Goal: Task Accomplishment & Management: Use online tool/utility

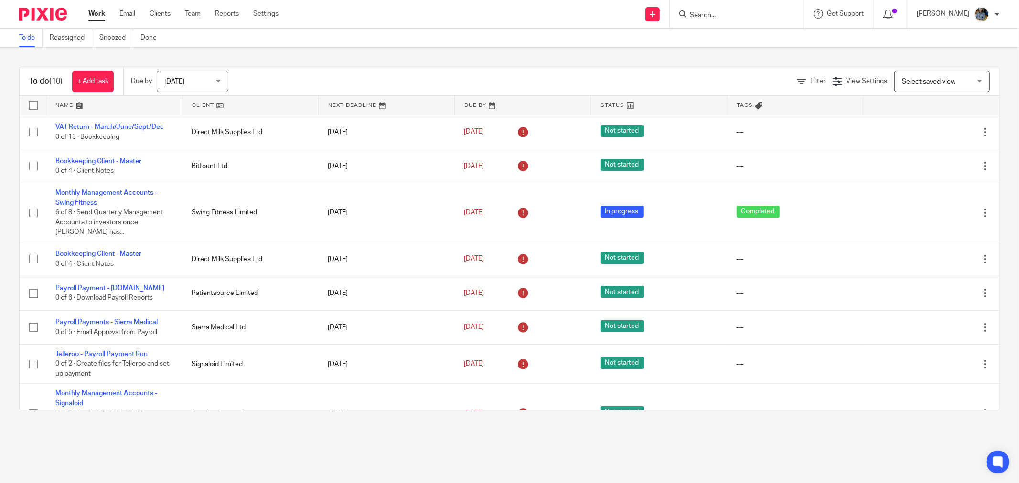
drag, startPoint x: 201, startPoint y: 107, endPoint x: 672, endPoint y: 107, distance: 470.9
click at [201, 107] on link at bounding box center [250, 105] width 136 height 19
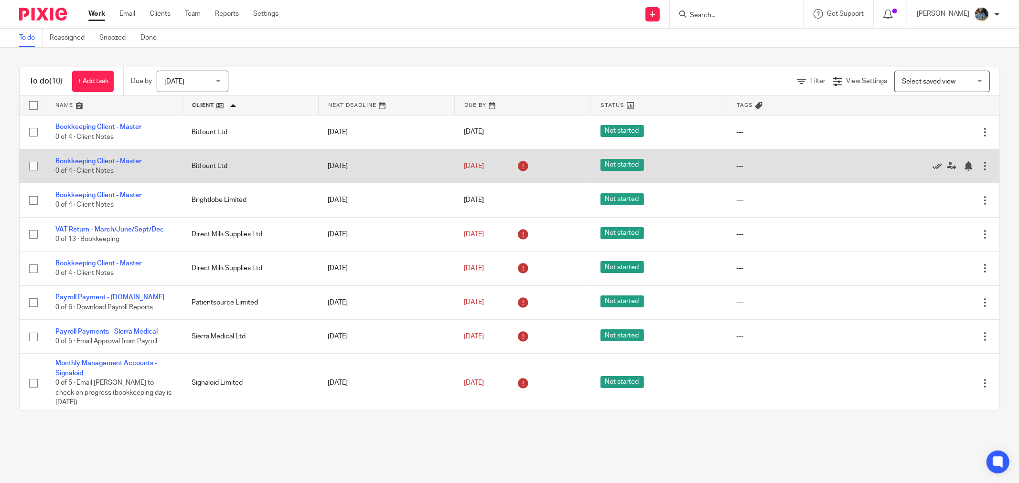
click at [932, 168] on icon at bounding box center [937, 166] width 10 height 10
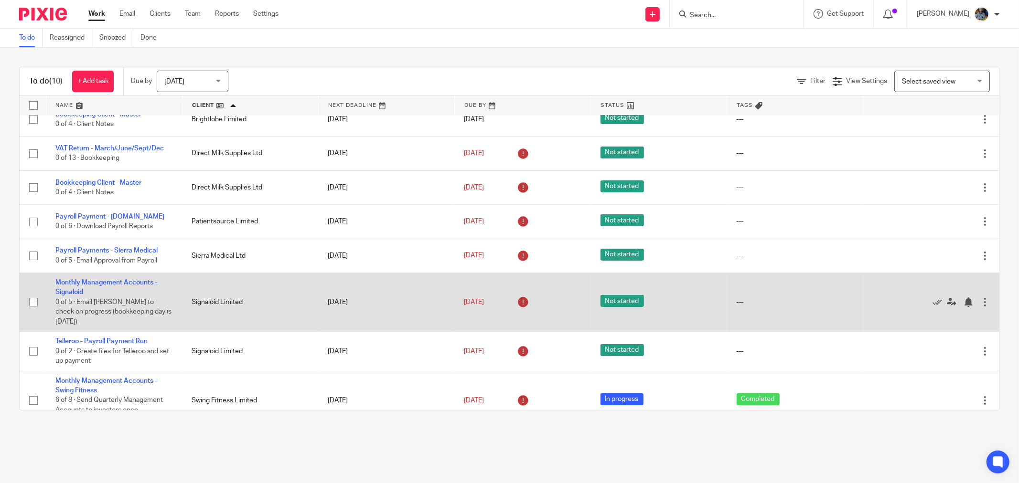
scroll to position [70, 0]
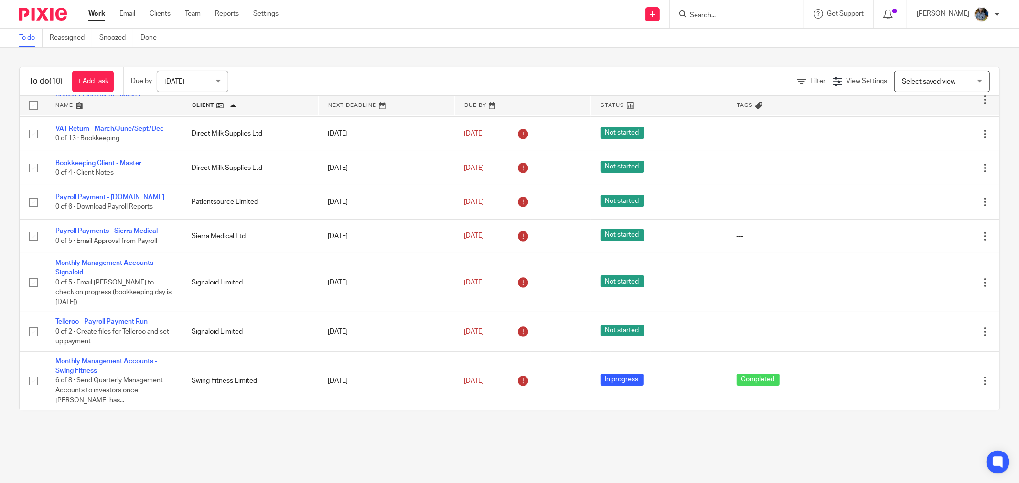
drag, startPoint x: 384, startPoint y: 50, endPoint x: 293, endPoint y: 3, distance: 102.1
click at [381, 48] on div "To do (10) + Add task Due by Today Today Today Tomorrow This week Next week Thi…" at bounding box center [509, 239] width 1019 height 382
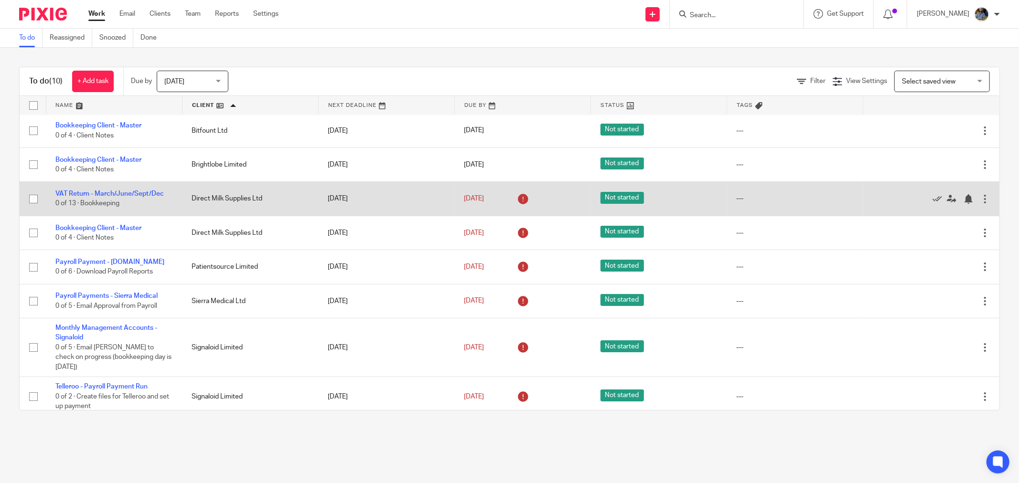
scroll to position [0, 0]
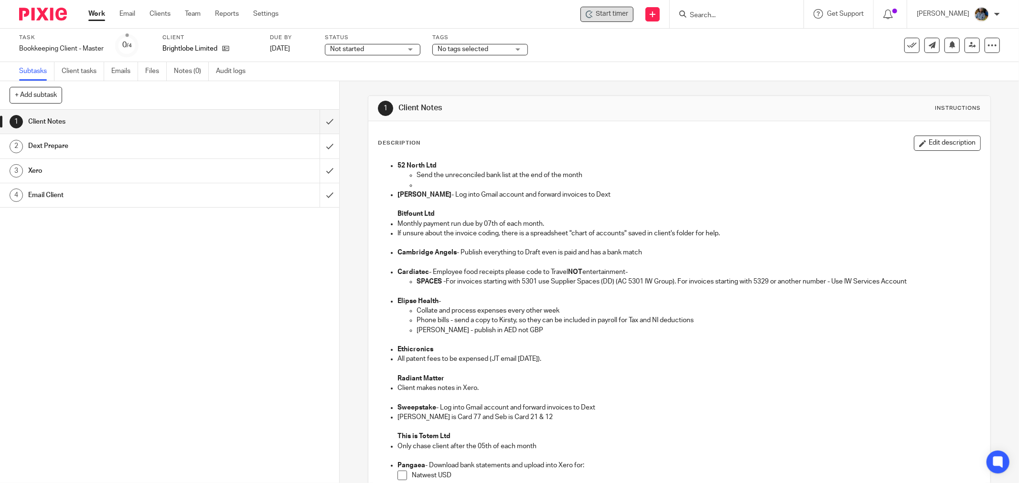
drag, startPoint x: 643, startPoint y: 15, endPoint x: 624, endPoint y: 15, distance: 19.1
click at [643, 15] on div "Send new email Create task Add client" at bounding box center [653, 14] width 34 height 28
click at [622, 15] on span "Start timer" at bounding box center [612, 14] width 32 height 10
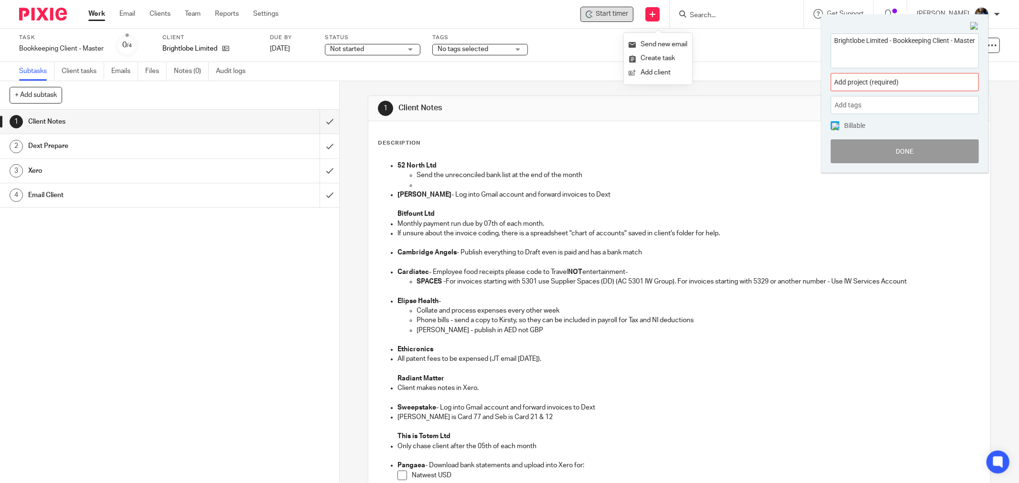
drag, startPoint x: 585, startPoint y: 151, endPoint x: 622, endPoint y: 14, distance: 142.0
click at [584, 144] on div "Description Edit description 52 North Ltd Send the unreconciled bank list at th…" at bounding box center [679, 370] width 603 height 468
click at [907, 86] on span "Add project (required) :" at bounding box center [894, 82] width 120 height 10
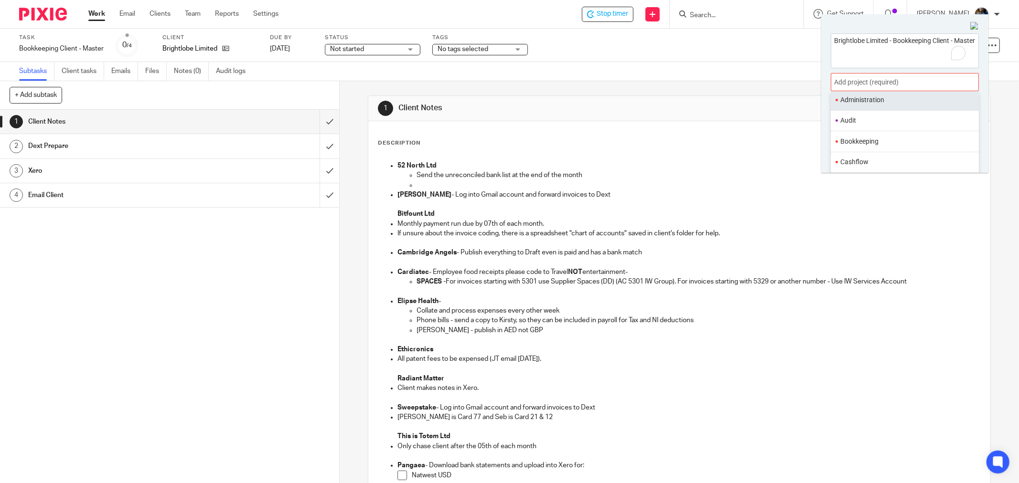
scroll to position [53, 0]
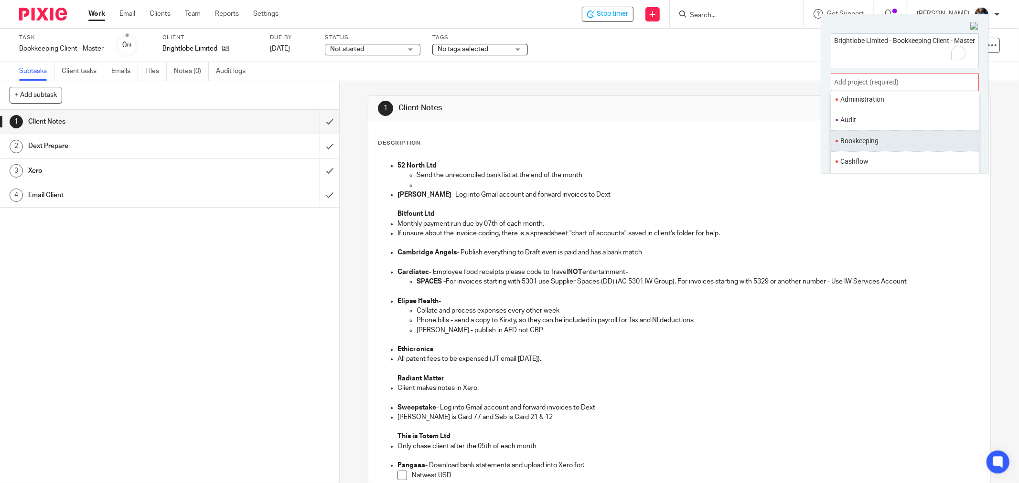
click at [872, 147] on ul "Bookkeeping" at bounding box center [905, 140] width 148 height 21
click at [885, 142] on li "Bookkeeping" at bounding box center [902, 141] width 125 height 10
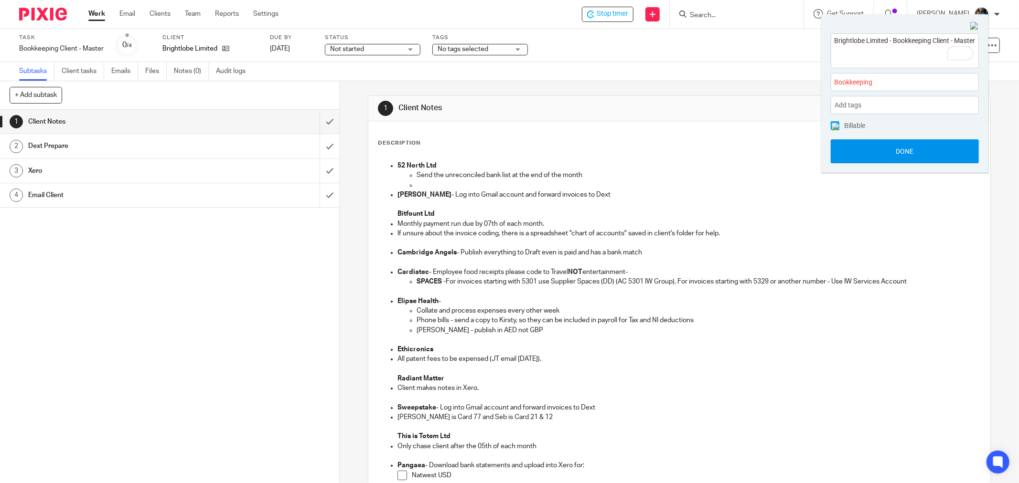
click at [905, 151] on button "Done" at bounding box center [905, 151] width 148 height 24
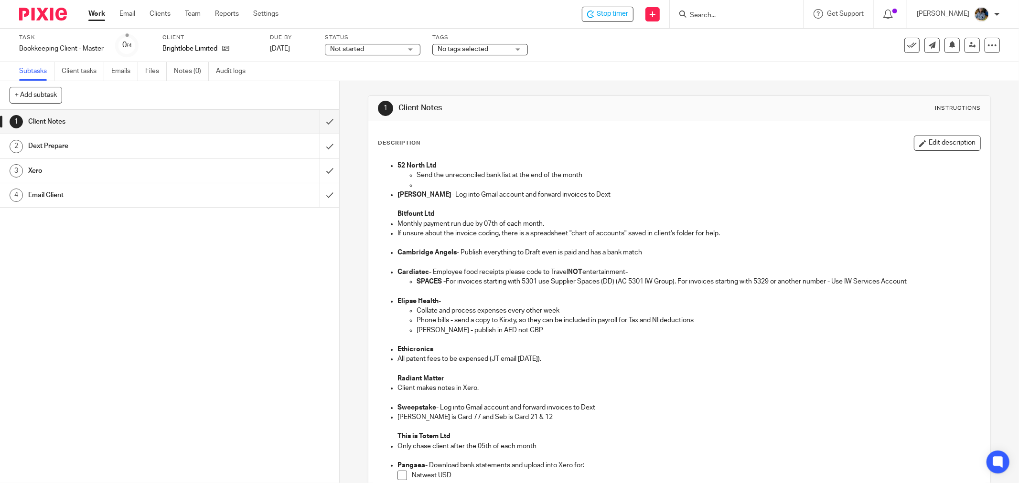
click at [681, 135] on div "Description Edit description 52 North Ltd Send the unreconciled bank list at th…" at bounding box center [679, 412] width 622 height 583
drag, startPoint x: 413, startPoint y: 116, endPoint x: 666, endPoint y: 372, distance: 360.0
click at [666, 372] on div "1 Client Notes Instructions Description Edit description 52 North Ltd Send the …" at bounding box center [679, 400] width 623 height 609
click at [671, 398] on p at bounding box center [679, 398] width 602 height 10
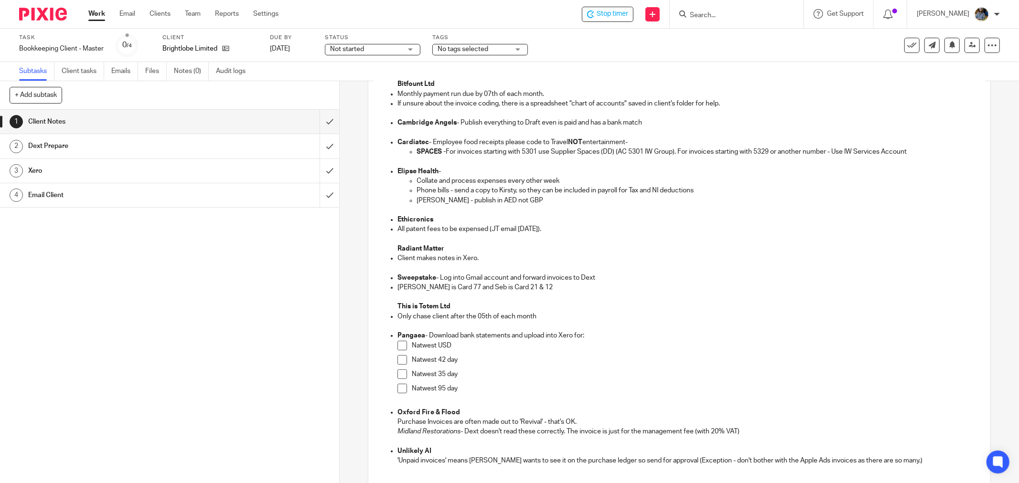
scroll to position [0, 0]
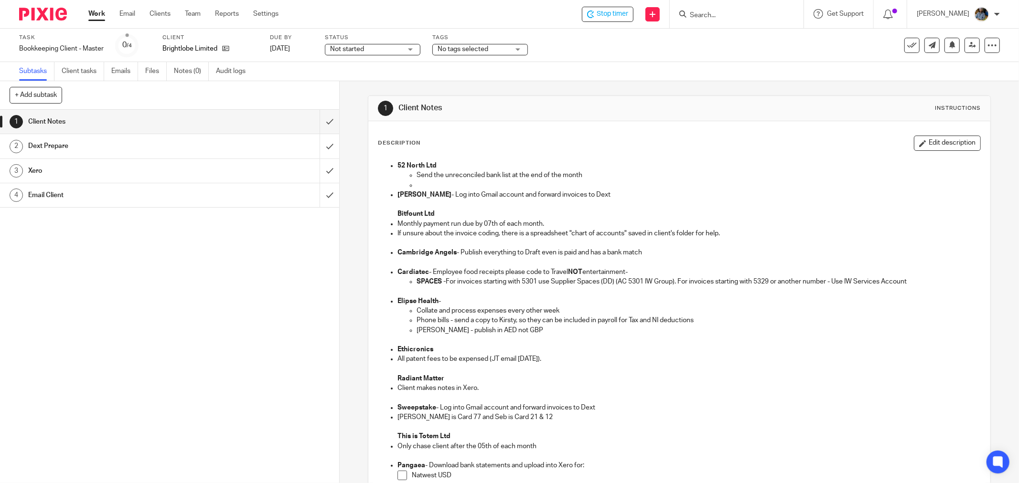
drag, startPoint x: 904, startPoint y: 465, endPoint x: 140, endPoint y: 28, distance: 880.1
click at [16, 29] on main "Task Bookkeeping Client - Master Save Bookkeeping Client - Master 0 /4 Client B…" at bounding box center [509, 241] width 1019 height 483
click at [698, 107] on div "1 Client Notes Instructions" at bounding box center [679, 108] width 603 height 15
drag, startPoint x: 920, startPoint y: 364, endPoint x: 408, endPoint y: 103, distance: 574.6
click at [389, 100] on div "1 Client Notes Instructions Description Edit description 52 North Ltd Send the …" at bounding box center [679, 400] width 623 height 609
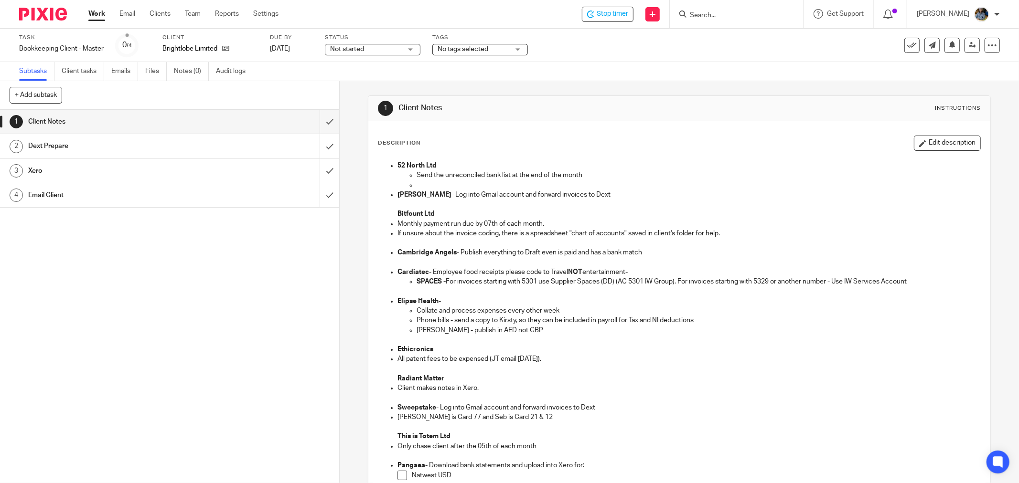
click at [621, 120] on div "1 Client Notes Instructions" at bounding box center [679, 108] width 622 height 25
click at [904, 43] on button at bounding box center [911, 45] width 15 height 15
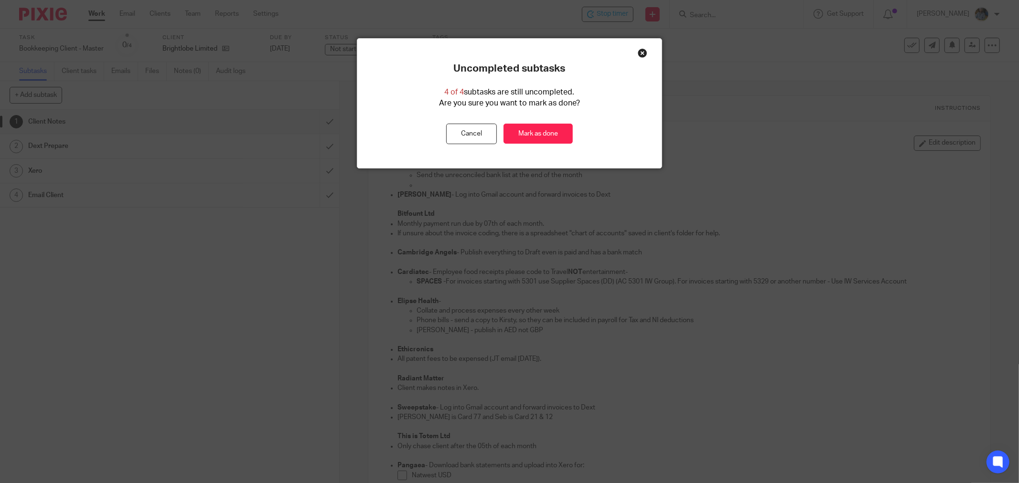
drag, startPoint x: 535, startPoint y: 138, endPoint x: 484, endPoint y: 101, distance: 63.0
click at [534, 138] on link "Mark as done" at bounding box center [537, 134] width 69 height 21
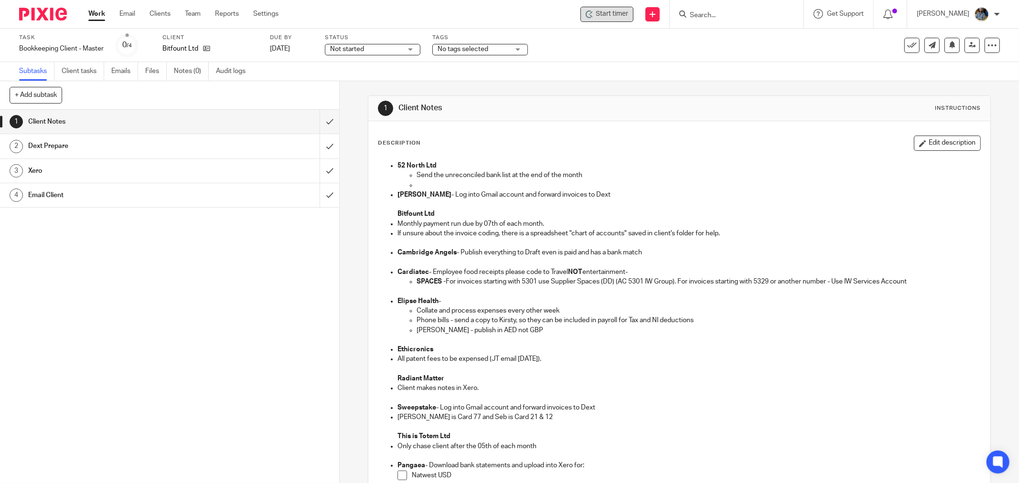
click at [617, 12] on span "Start timer" at bounding box center [612, 14] width 32 height 10
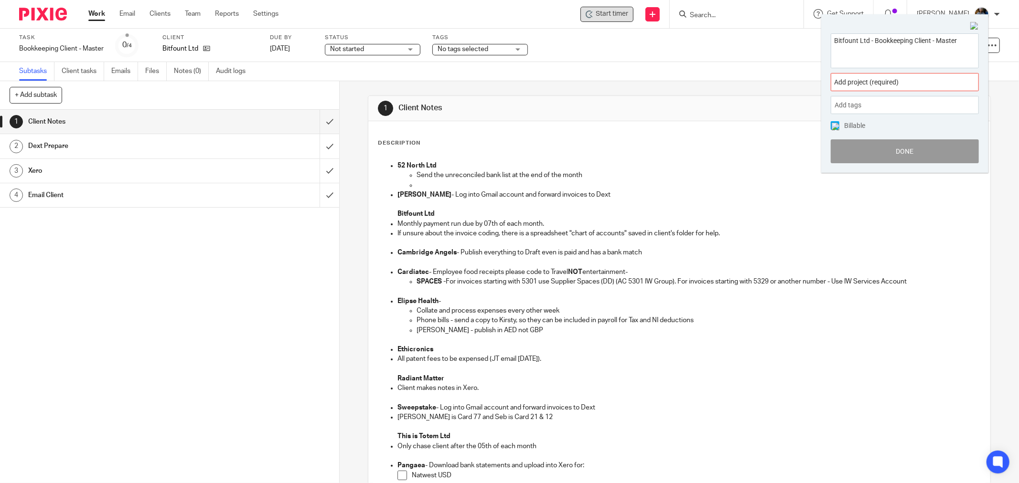
click at [892, 77] on span "Add project (required) :" at bounding box center [894, 82] width 120 height 10
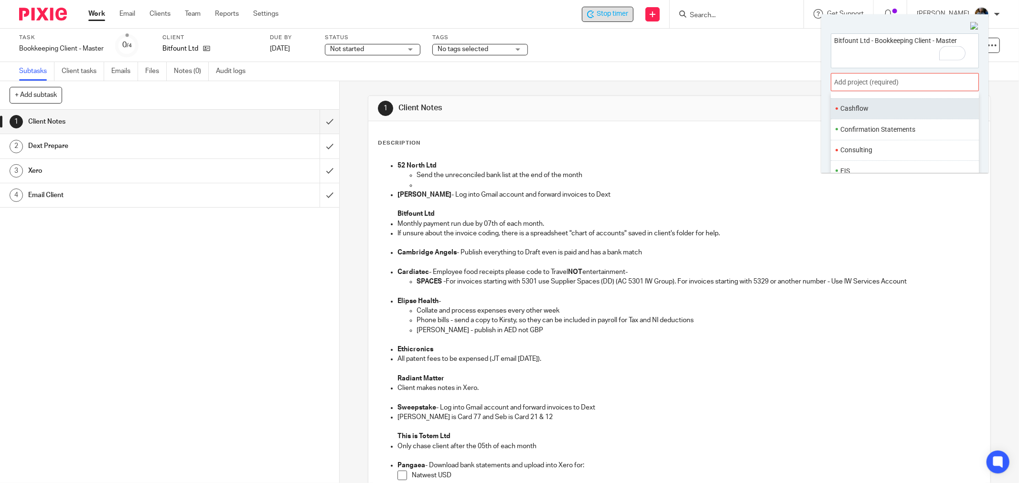
scroll to position [53, 0]
click at [887, 142] on li "Bookkeeping" at bounding box center [902, 141] width 125 height 10
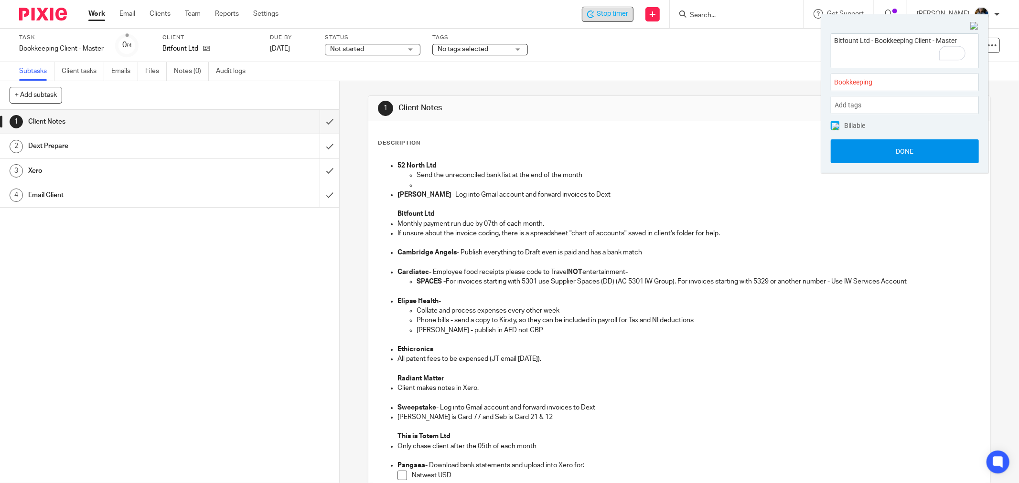
click at [898, 150] on button "Done" at bounding box center [905, 151] width 148 height 24
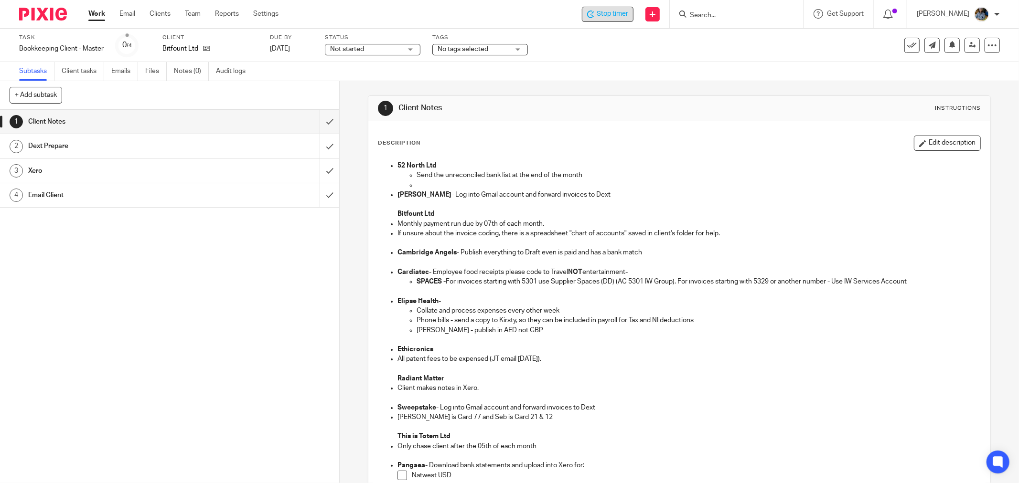
drag, startPoint x: 708, startPoint y: 249, endPoint x: 713, endPoint y: 245, distance: 6.8
click at [711, 246] on div "52 North Ltd Send the unreconciled bank list at the end of the month [PERSON_NA…" at bounding box center [678, 379] width 611 height 447
click at [733, 177] on p "Send the unreconciled bank list at the end of the month" at bounding box center [698, 176] width 564 height 10
